Goal: Transaction & Acquisition: Obtain resource

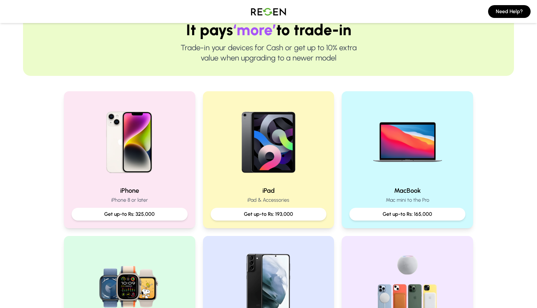
scroll to position [107, 0]
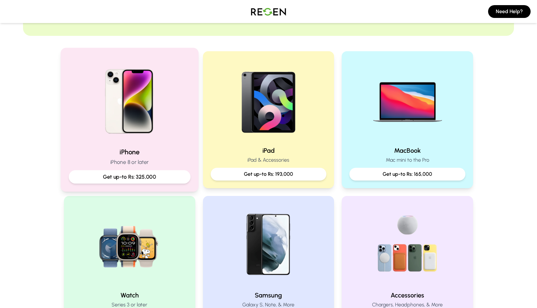
click at [169, 167] on div "iPhone iPhone 8 or later Get up-to Rs: 325,000" at bounding box center [130, 165] width 122 height 36
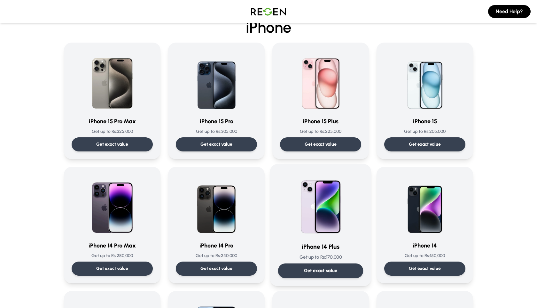
scroll to position [30, 0]
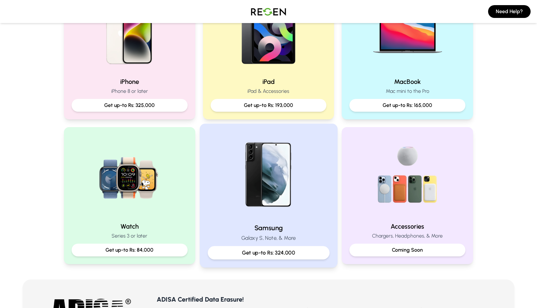
scroll to position [169, 0]
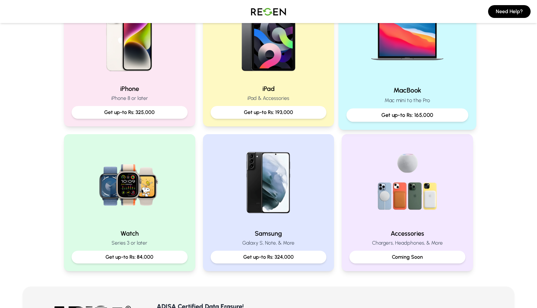
click at [393, 56] on img at bounding box center [408, 37] width 86 height 86
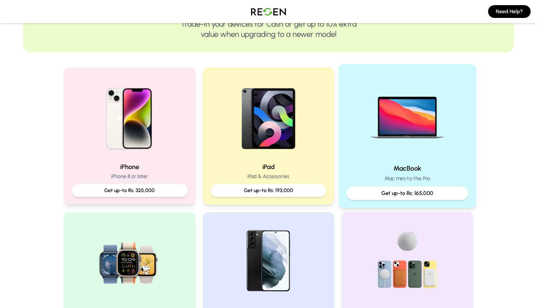
scroll to position [202, 0]
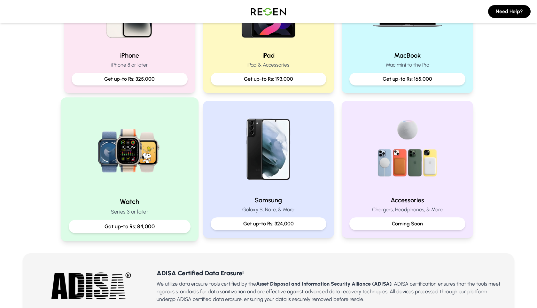
click at [145, 190] on img at bounding box center [130, 149] width 86 height 86
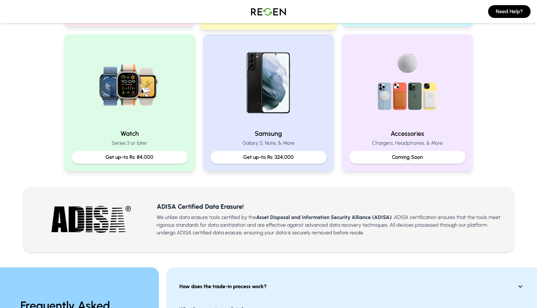
scroll to position [233, 0]
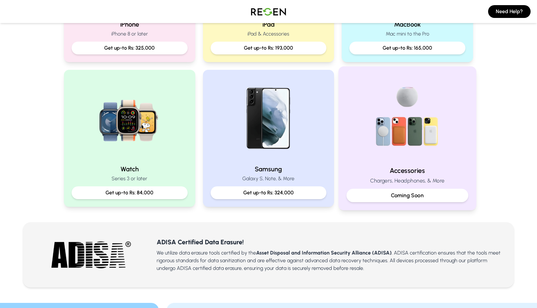
click at [440, 157] on img at bounding box center [408, 118] width 86 height 86
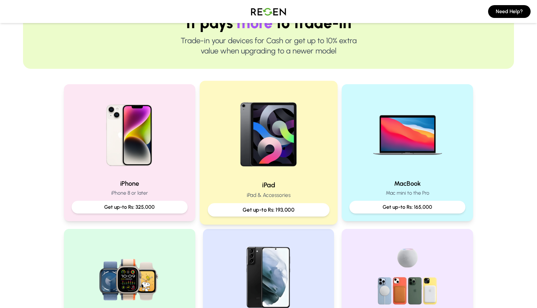
scroll to position [0, 0]
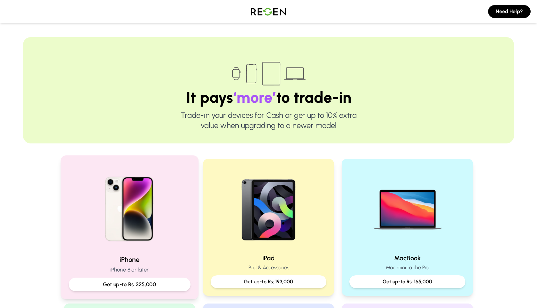
click at [174, 240] on div at bounding box center [130, 206] width 122 height 86
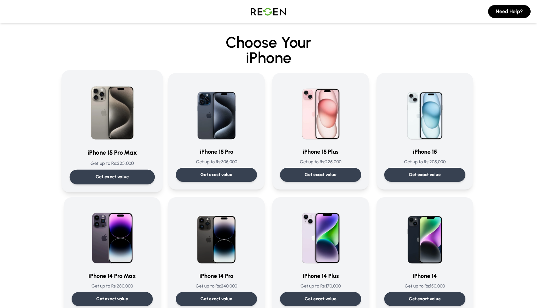
click at [102, 134] on img at bounding box center [112, 110] width 65 height 65
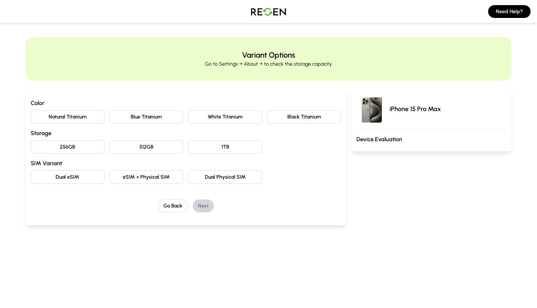
click at [95, 113] on button "Natural Titanium" at bounding box center [68, 116] width 74 height 13
click at [82, 148] on button "256GB" at bounding box center [68, 146] width 74 height 13
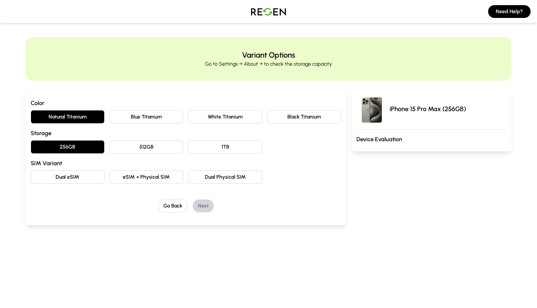
click at [142, 177] on button "eSIM + Physical SIM" at bounding box center [147, 176] width 74 height 13
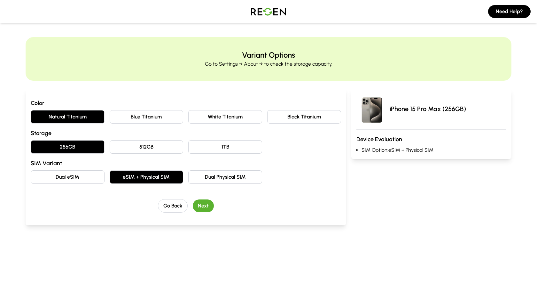
click at [59, 177] on button "Dual eSIM" at bounding box center [68, 176] width 74 height 13
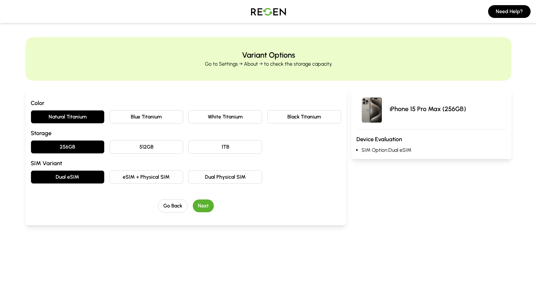
click at [205, 200] on button "Next" at bounding box center [203, 205] width 21 height 13
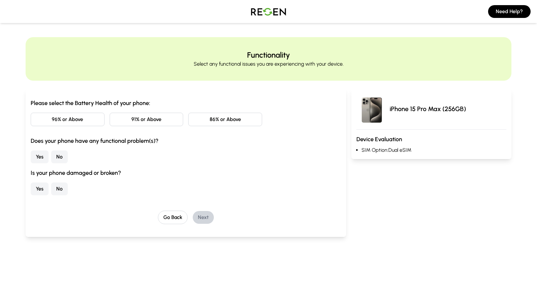
click at [85, 119] on button "96% or Above" at bounding box center [68, 119] width 74 height 13
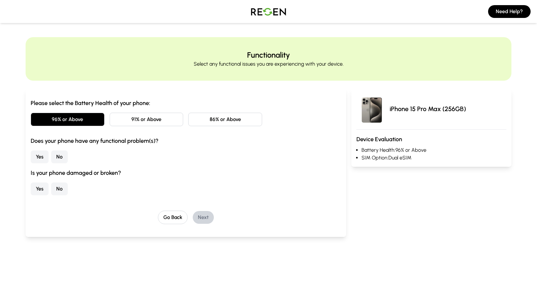
click at [61, 161] on button "No" at bounding box center [59, 156] width 17 height 13
click at [61, 183] on button "No" at bounding box center [59, 188] width 17 height 13
click at [204, 213] on button "Next" at bounding box center [203, 217] width 21 height 13
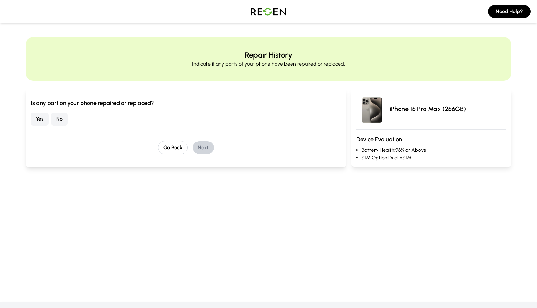
click at [56, 121] on button "No" at bounding box center [59, 119] width 17 height 13
click at [201, 148] on button "Next" at bounding box center [203, 147] width 21 height 13
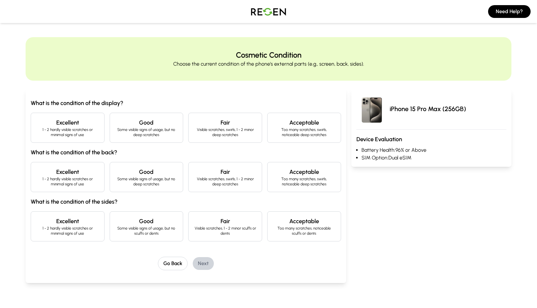
click at [74, 127] on p "1 - 2 hardly visible scratches or minimal signs of use" at bounding box center [67, 132] width 63 height 10
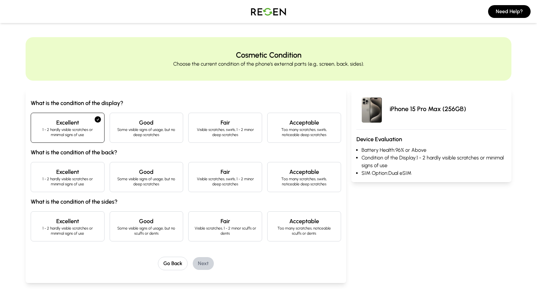
click at [74, 184] on p "1 - 2 hardly visible scratches or minimal signs of use" at bounding box center [67, 181] width 63 height 10
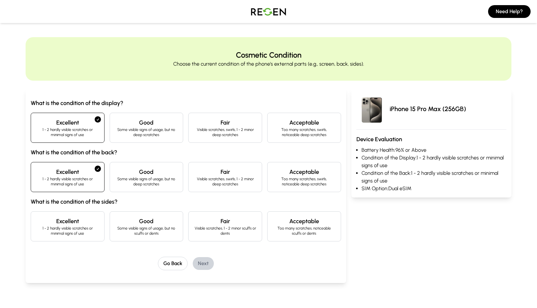
click at [74, 222] on h4 "Excellent" at bounding box center [67, 221] width 63 height 9
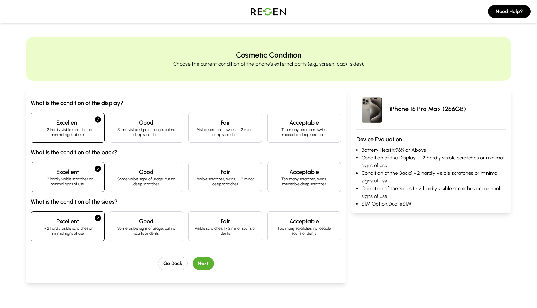
click at [207, 259] on button "Next" at bounding box center [203, 263] width 21 height 13
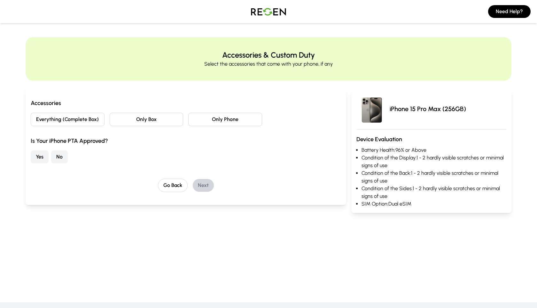
click at [60, 157] on button "No" at bounding box center [59, 156] width 17 height 13
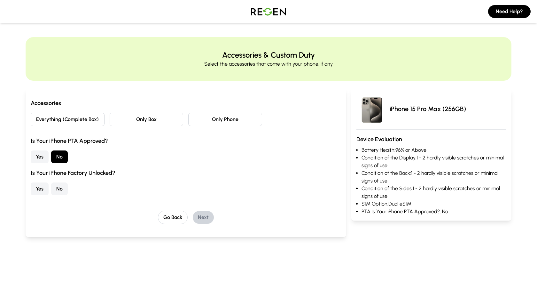
click at [39, 190] on button "Yes" at bounding box center [40, 188] width 18 height 13
click at [90, 122] on button "Everything (Complete Box)" at bounding box center [68, 119] width 74 height 13
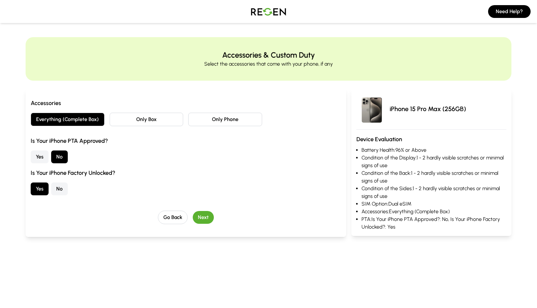
click at [202, 208] on div "Accessories Everything (Complete Box) Only Box Only Phone Is Your iPhone PTA Ap…" at bounding box center [186, 161] width 311 height 125
click at [204, 215] on button "Next" at bounding box center [203, 217] width 21 height 13
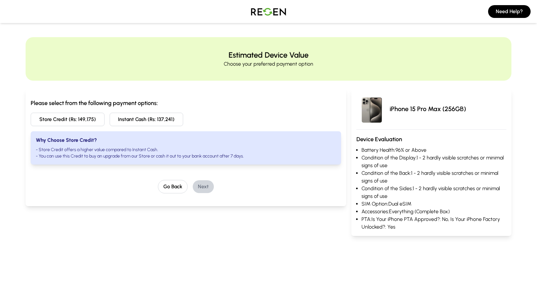
click at [143, 115] on button "Instant Cash (Rs: 137,241)" at bounding box center [147, 119] width 74 height 13
click at [75, 118] on button "Store Credit (Rs: 149,175)" at bounding box center [68, 119] width 74 height 13
click at [139, 118] on button "Instant Cash (Rs: 137,241)" at bounding box center [147, 119] width 74 height 13
click at [198, 188] on button "Next" at bounding box center [203, 186] width 21 height 13
